Goal: Find specific page/section: Find specific page/section

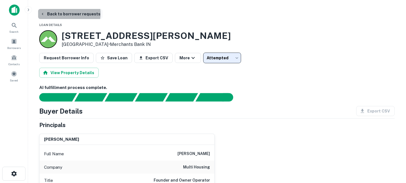
click at [69, 14] on button "Back to borrower requests" at bounding box center [70, 14] width 64 height 10
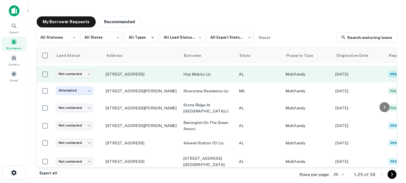
scroll to position [56, 0]
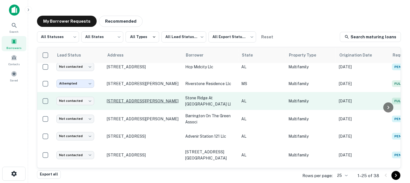
click at [146, 101] on p "[STREET_ADDRESS][PERSON_NAME]" at bounding box center [143, 101] width 73 height 5
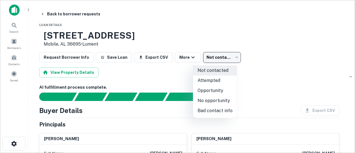
click at [211, 58] on body "Search Borrowers Contacts Saved Back to borrower requests Loan Details [STREET_…" at bounding box center [177, 76] width 355 height 153
click at [220, 101] on li "No opportunity" at bounding box center [215, 101] width 44 height 10
type input "**********"
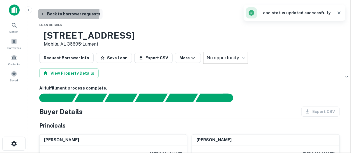
click at [47, 13] on button "Back to borrower requests" at bounding box center [70, 14] width 64 height 10
